Goal: Task Accomplishment & Management: Use online tool/utility

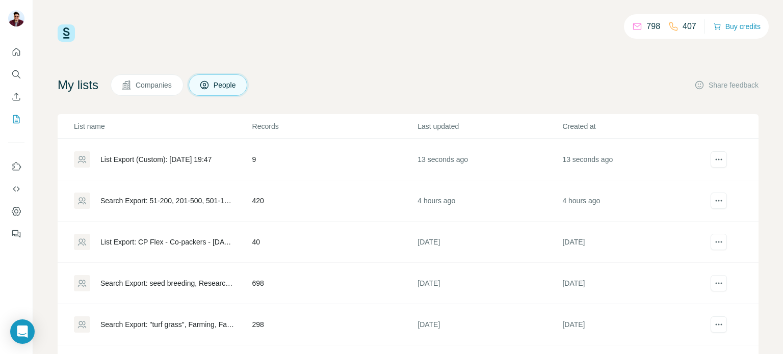
click at [171, 161] on div "List Export (Custom): [DATE] 19:47" at bounding box center [155, 159] width 111 height 10
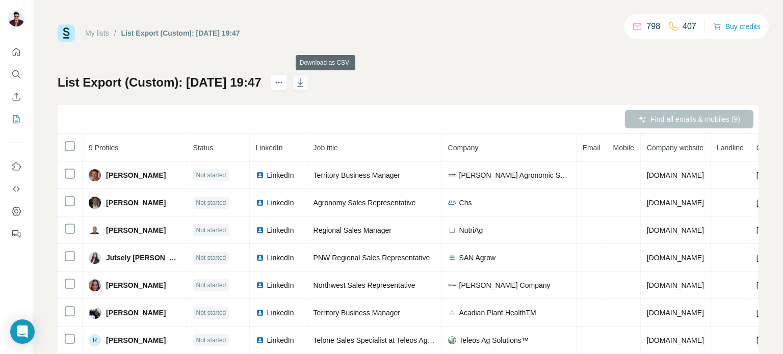
click at [305, 84] on icon "button" at bounding box center [300, 82] width 10 height 10
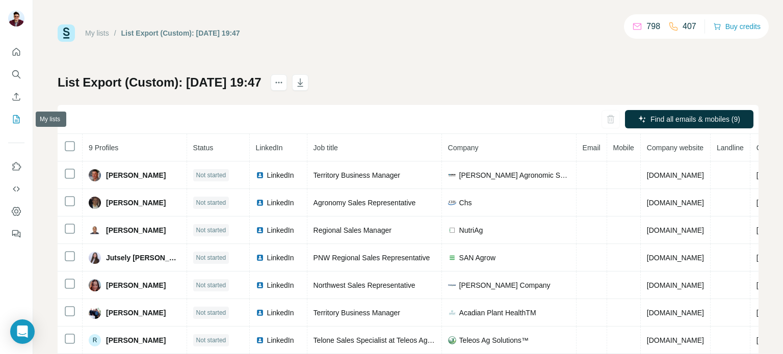
click at [12, 121] on icon "My lists" at bounding box center [16, 119] width 10 height 10
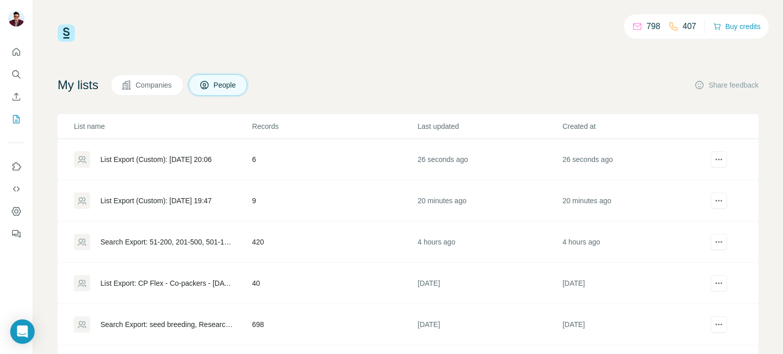
click at [161, 159] on div "List Export (Custom): 08/10/2025 20:06" at bounding box center [155, 159] width 111 height 10
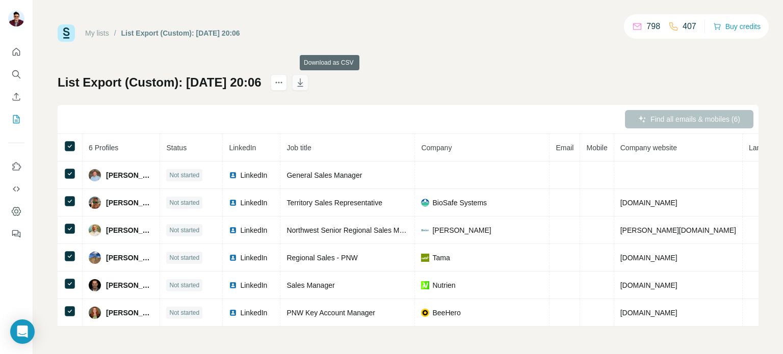
click at [305, 85] on icon "button" at bounding box center [300, 82] width 10 height 10
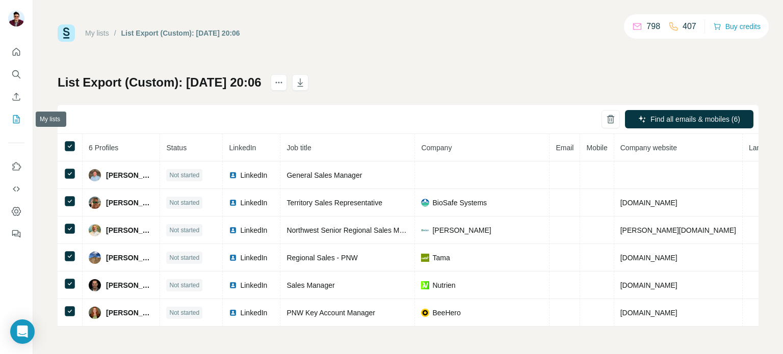
click at [14, 119] on icon "My lists" at bounding box center [16, 119] width 10 height 10
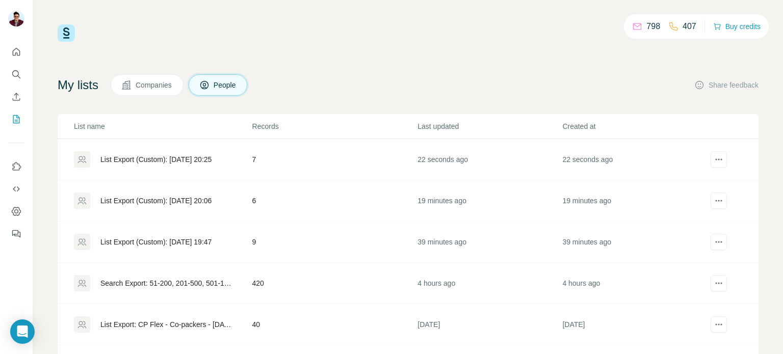
click at [165, 158] on div "List Export (Custom): 08/10/2025 20:25" at bounding box center [155, 159] width 111 height 10
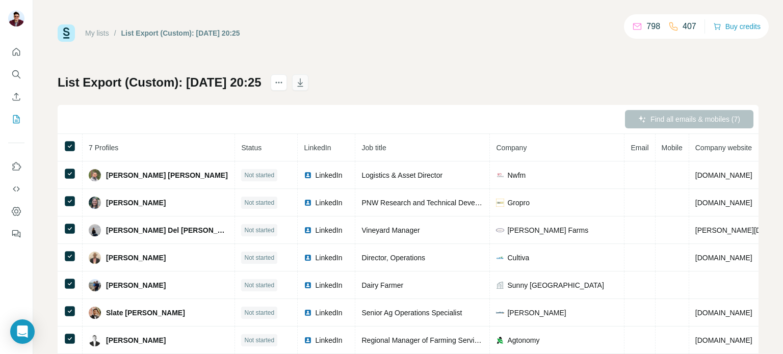
click at [305, 85] on icon "button" at bounding box center [300, 82] width 10 height 10
